Goal: Find specific page/section: Find specific page/section

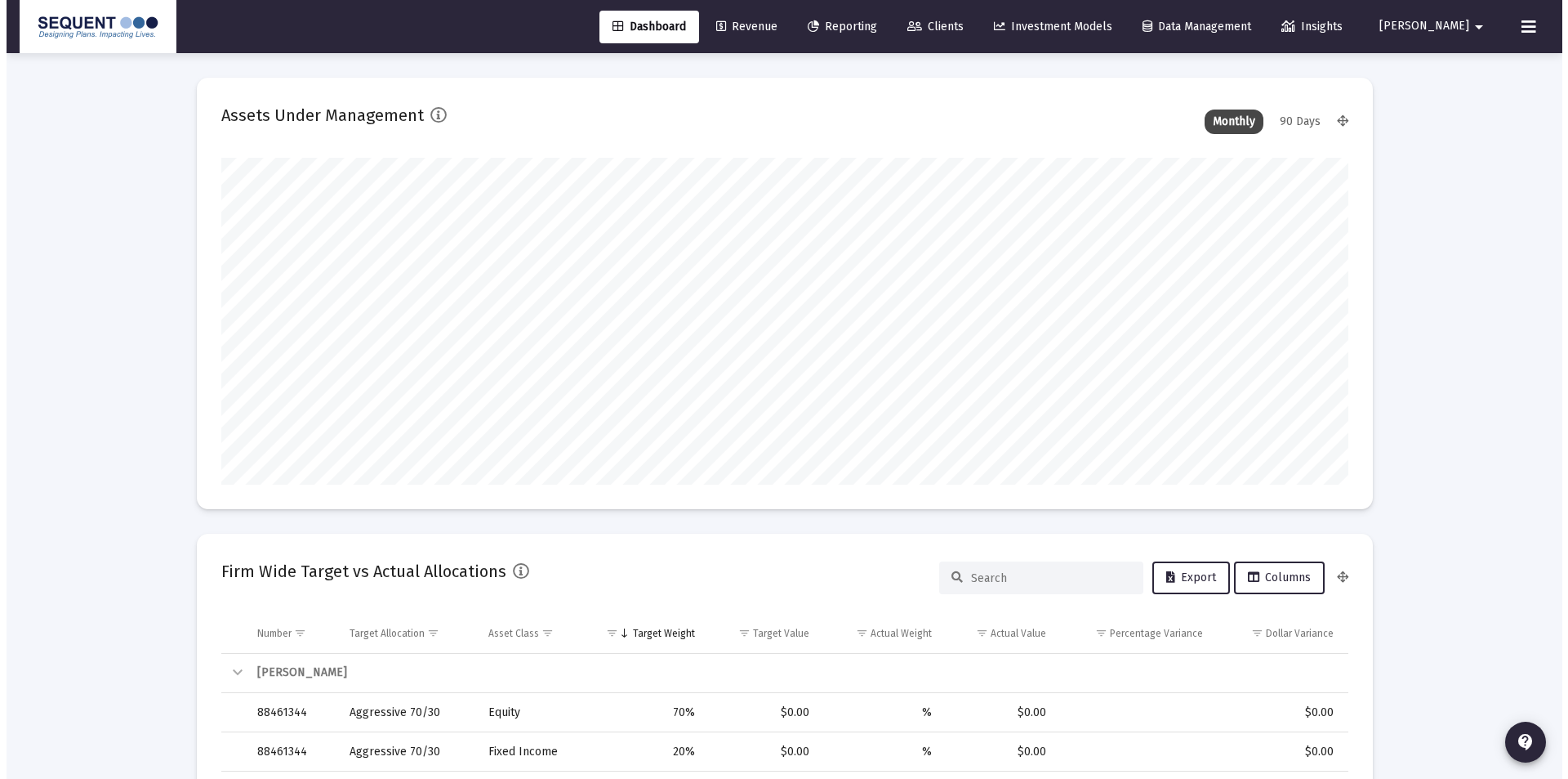
scroll to position [327, 607]
click at [954, 8] on div "Dashboard Revenue Reporting Clients Investment Models Data Management Insights …" at bounding box center [778, 27] width 1530 height 53
click at [970, 42] on link "Clients" at bounding box center [930, 27] width 83 height 33
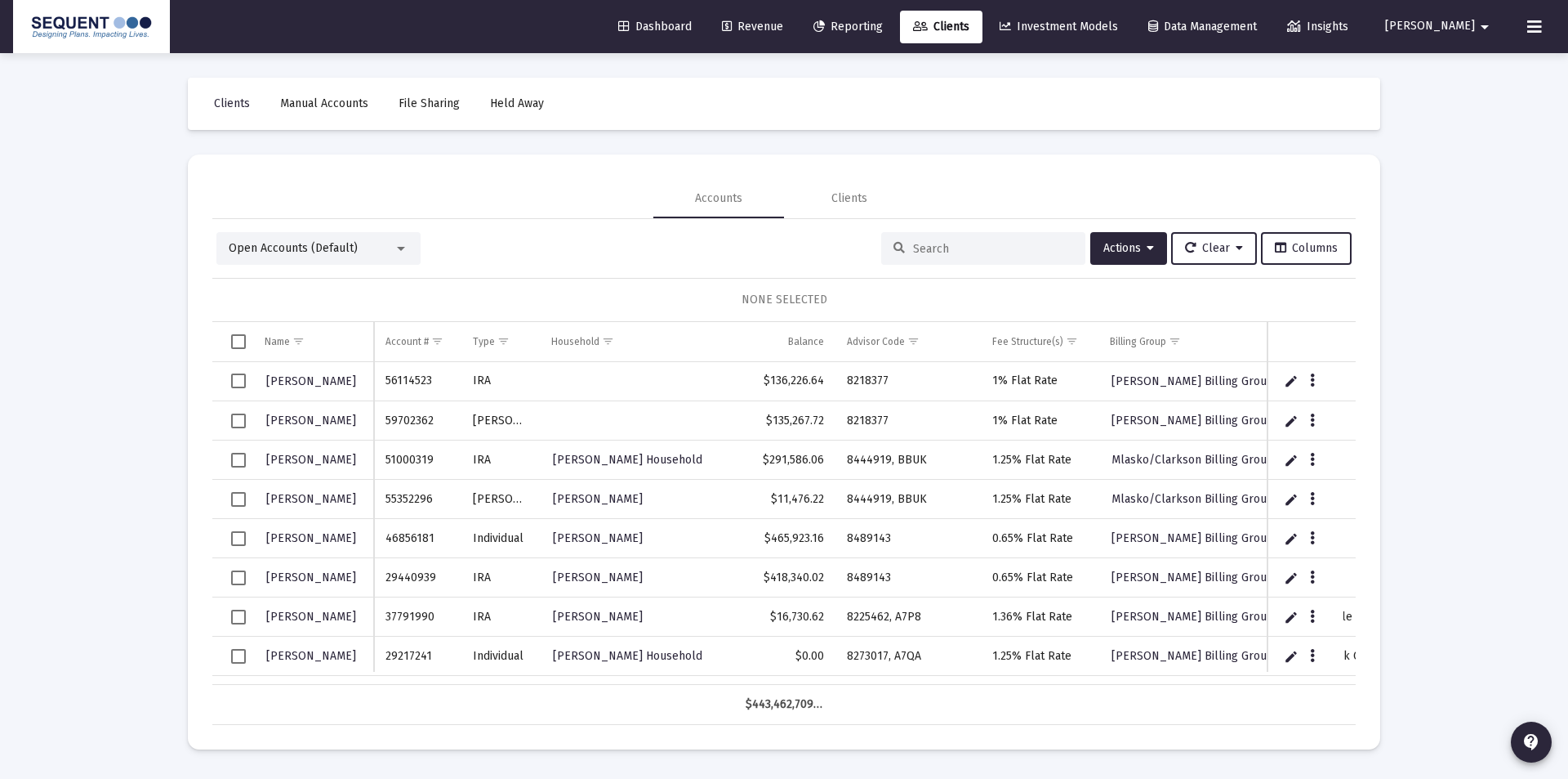
click at [917, 238] on div at bounding box center [983, 248] width 204 height 33
click at [914, 249] on input at bounding box center [993, 249] width 160 height 14
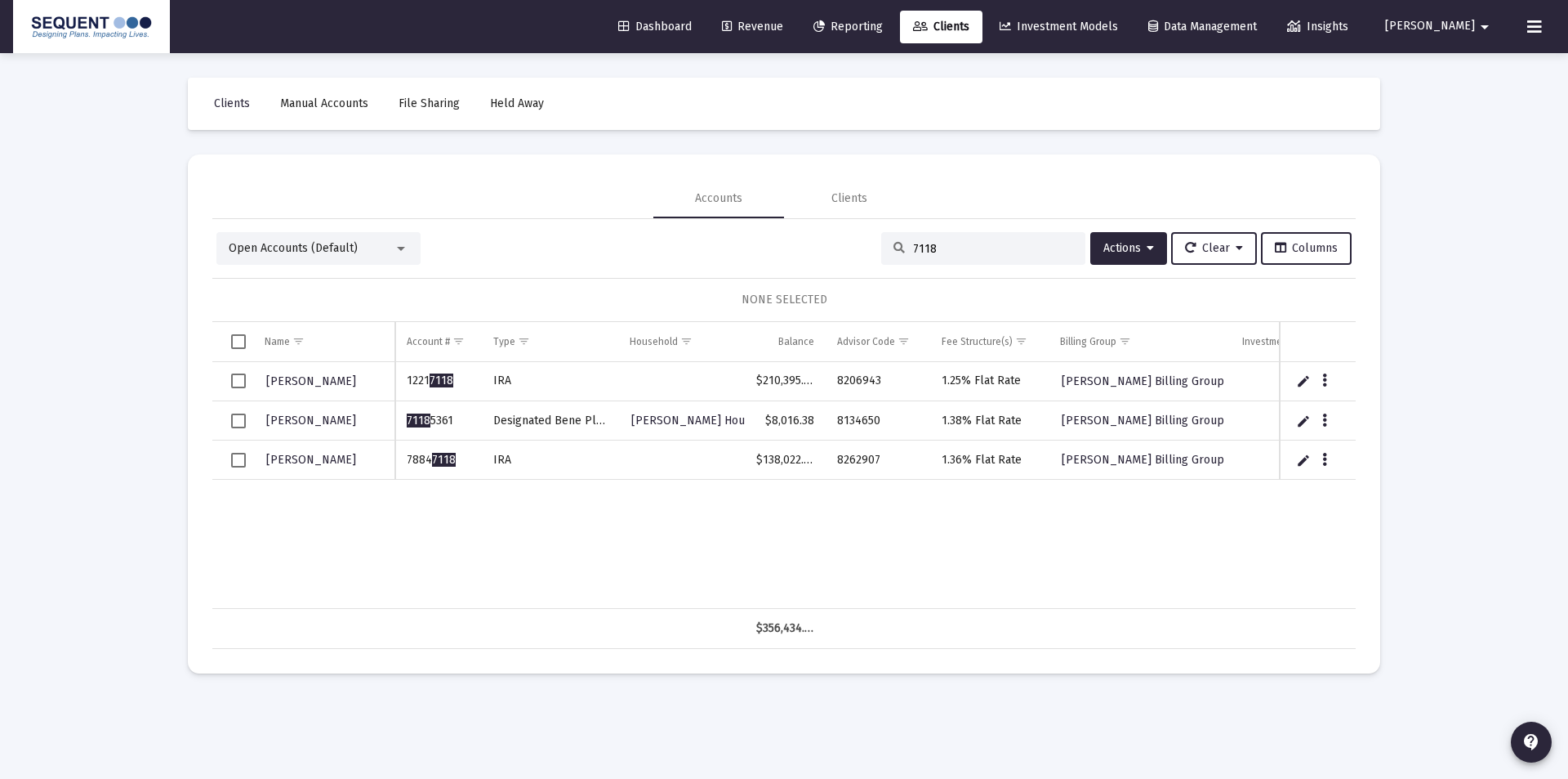
type input "7118"
drag, startPoint x: 470, startPoint y: 461, endPoint x: 405, endPoint y: 461, distance: 65.0
click at [405, 461] on td "7884 7118" at bounding box center [439, 460] width 86 height 40
copy td "7884 7118"
drag, startPoint x: 887, startPoint y: 458, endPoint x: 836, endPoint y: 464, distance: 51.4
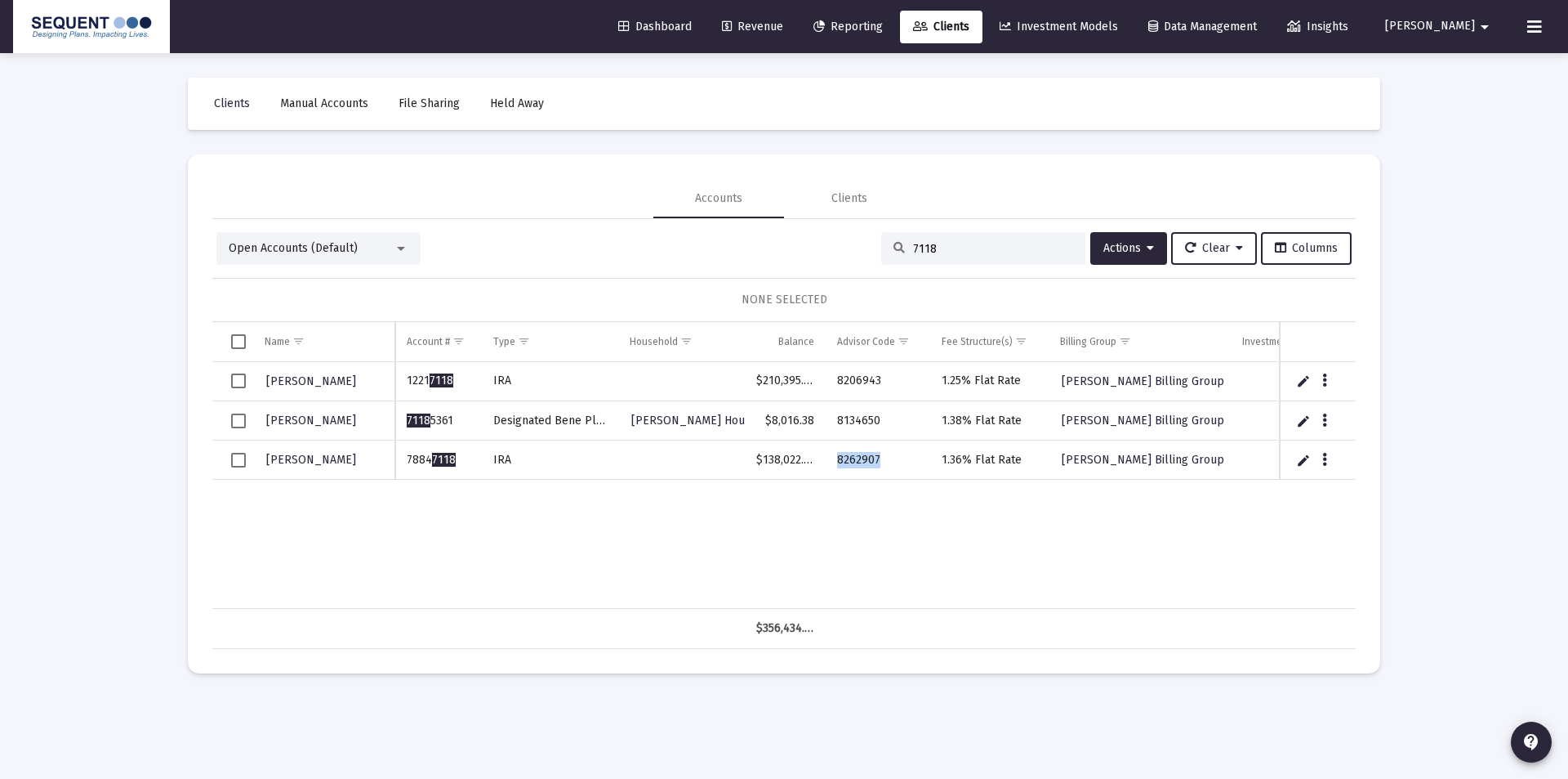
click at [836, 464] on td "8262907" at bounding box center [877, 460] width 104 height 40
copy td "8262907"
click at [945, 512] on div "[PERSON_NAME] 1221 7118 IRA $210,395.97 8206943 1.25% Flat Rate [PERSON_NAME] B…" at bounding box center [824, 485] width 1224 height 246
